Goal: Find specific page/section: Find specific page/section

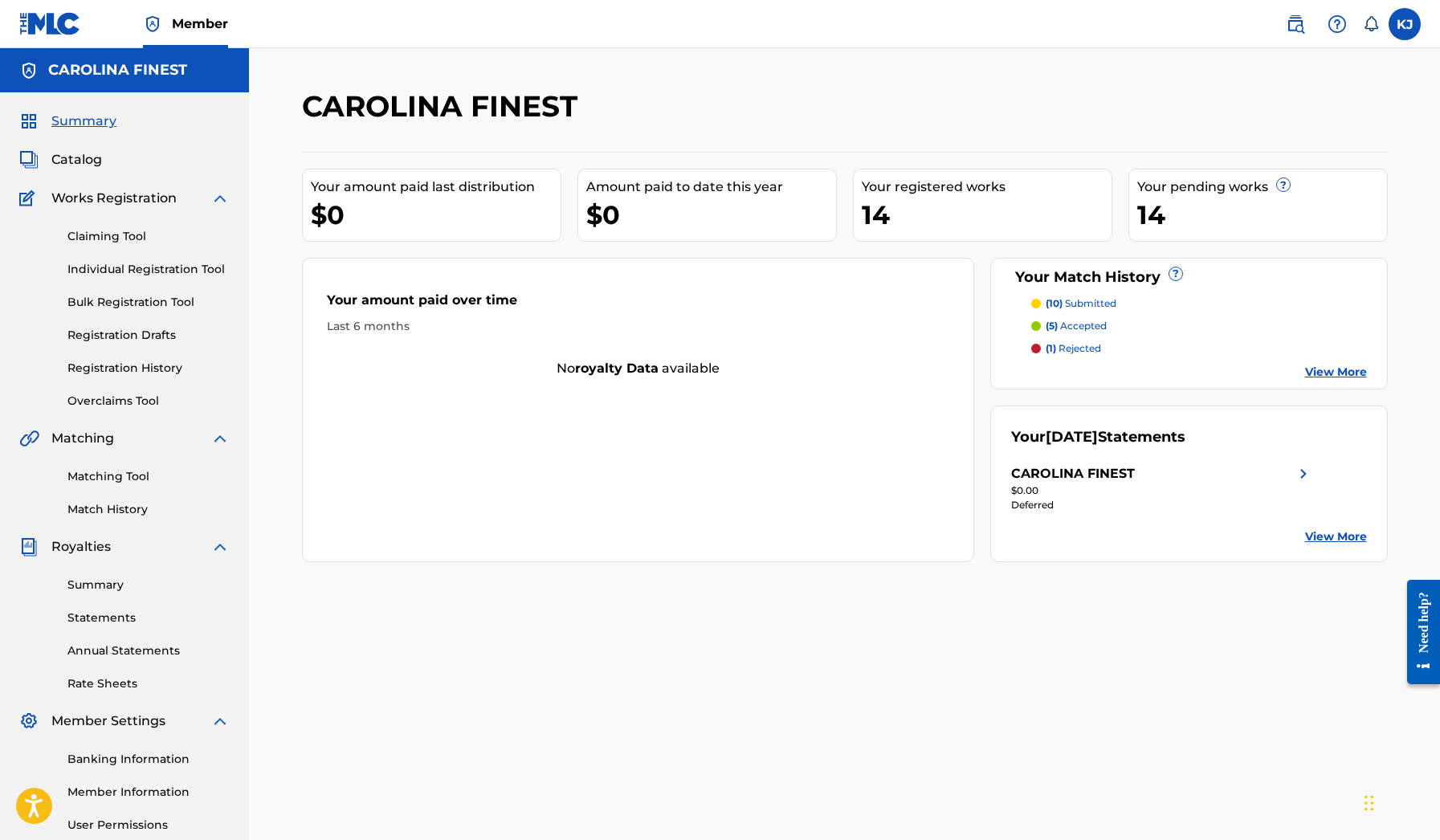
click at [91, 165] on span "Catalog" at bounding box center [77, 160] width 51 height 19
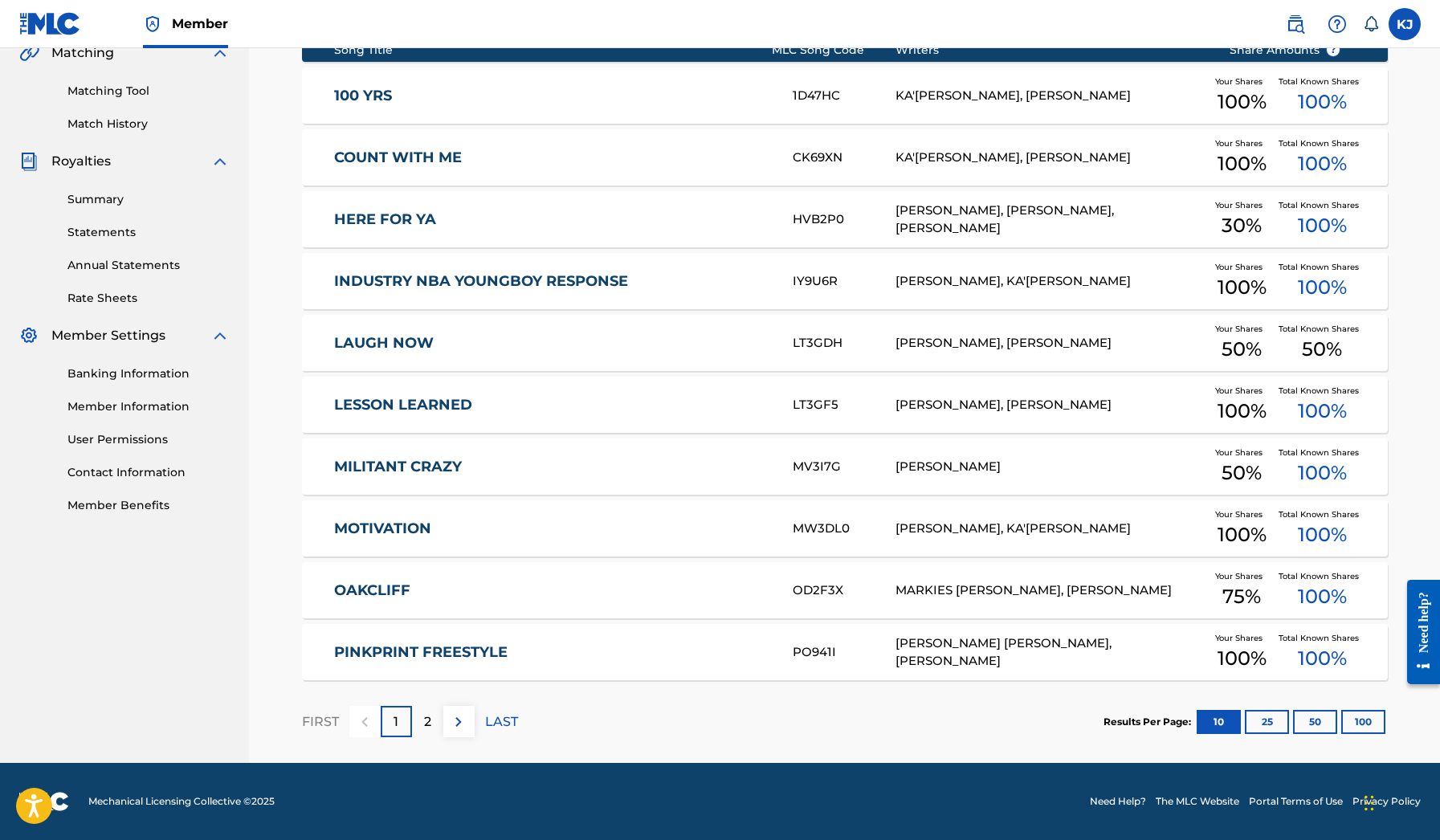
click at [458, 712] on img at bounding box center [459, 722] width 19 height 19
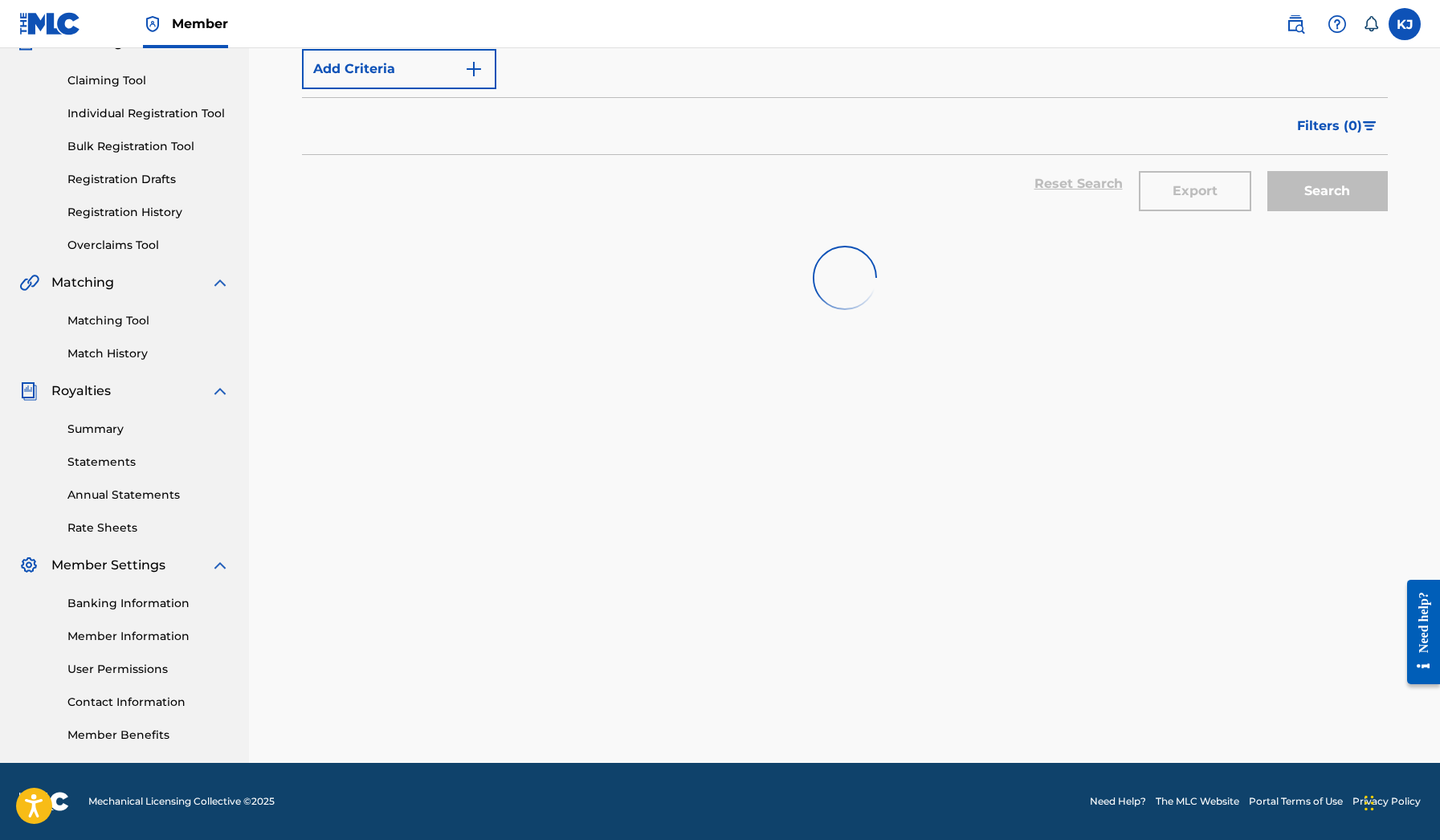
scroll to position [155, 0]
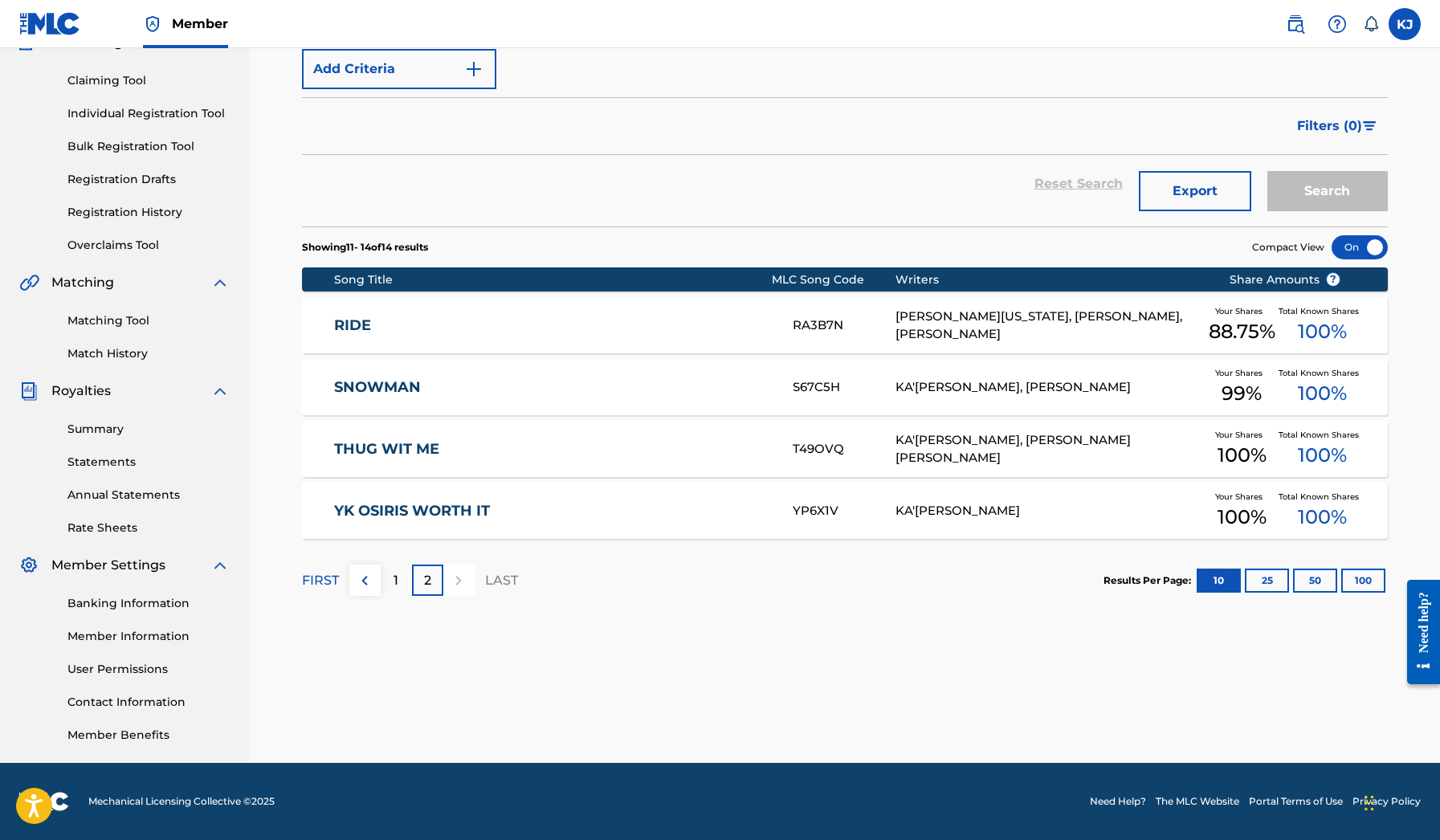
click at [369, 588] on img at bounding box center [365, 580] width 19 height 19
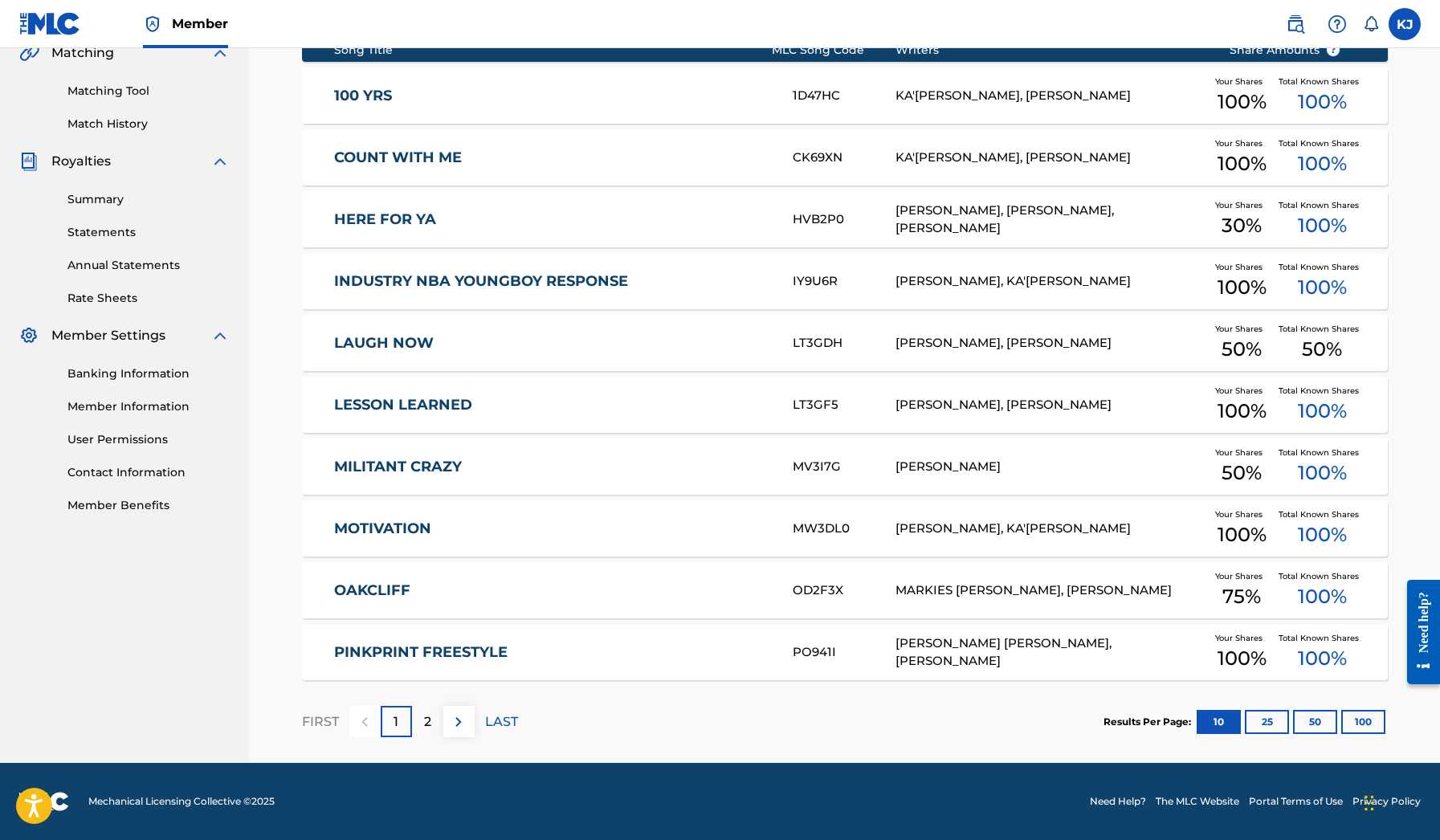
scroll to position [385, 0]
